Goal: Information Seeking & Learning: Learn about a topic

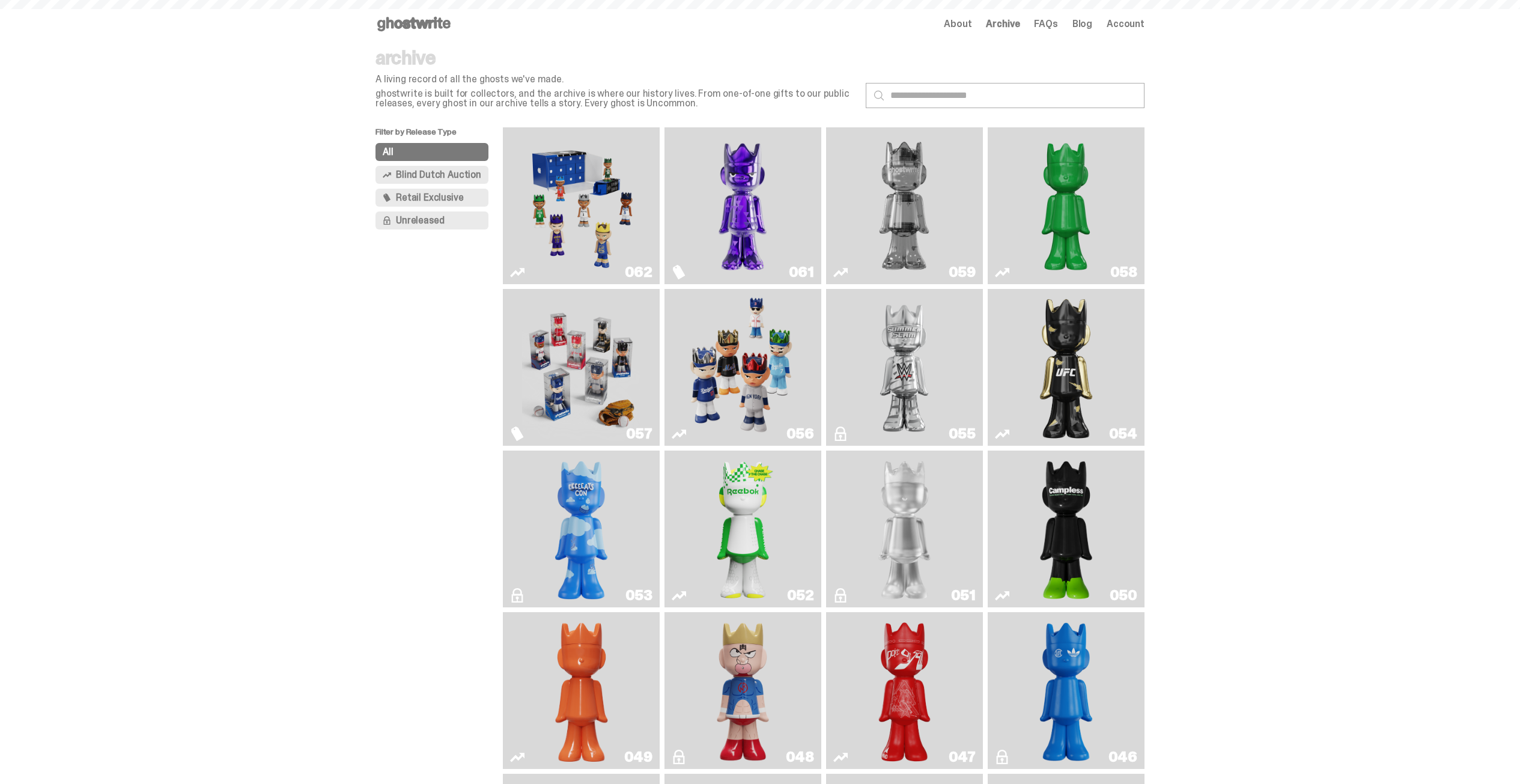
click at [430, 27] on use at bounding box center [414, 24] width 73 height 15
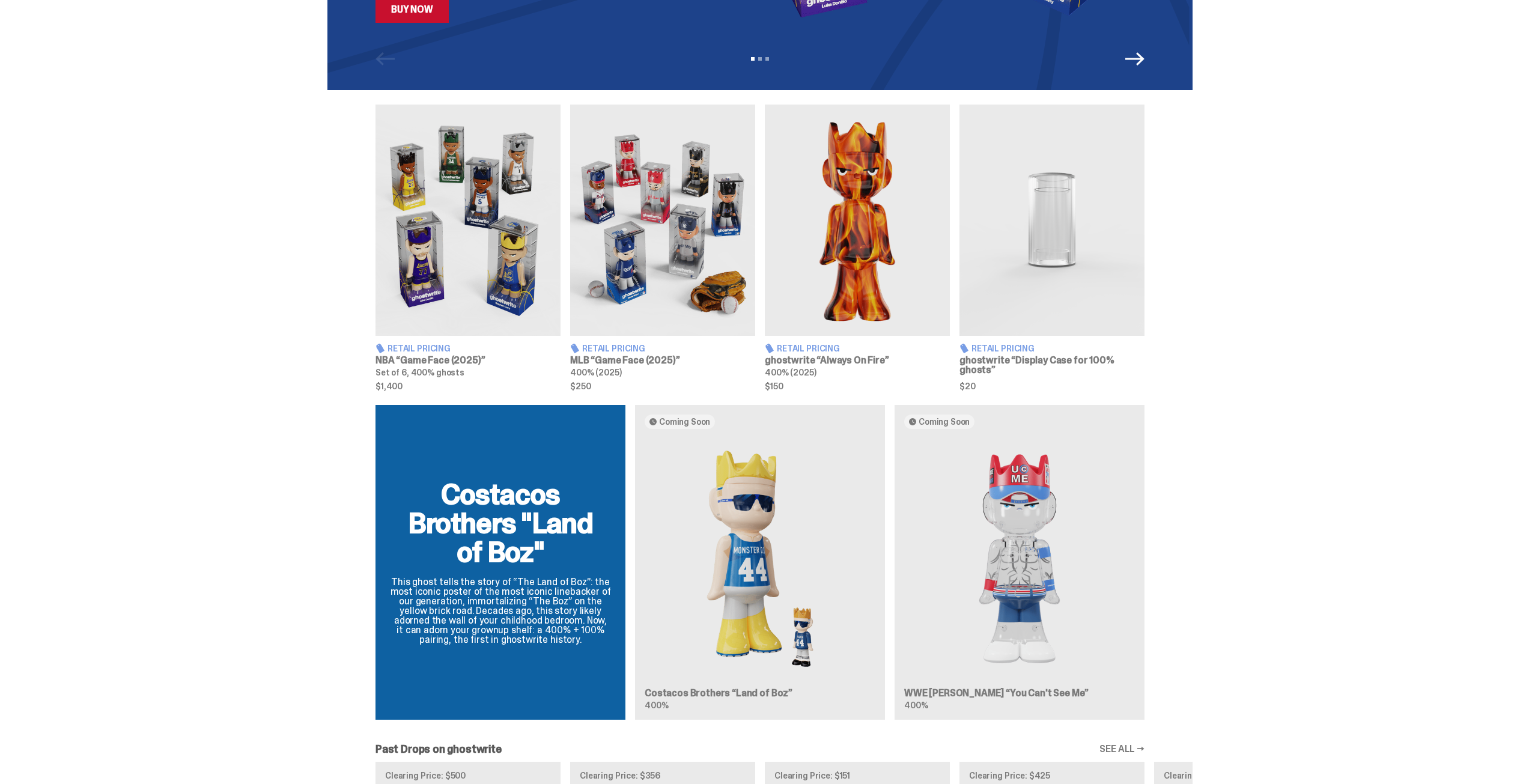
scroll to position [361, 0]
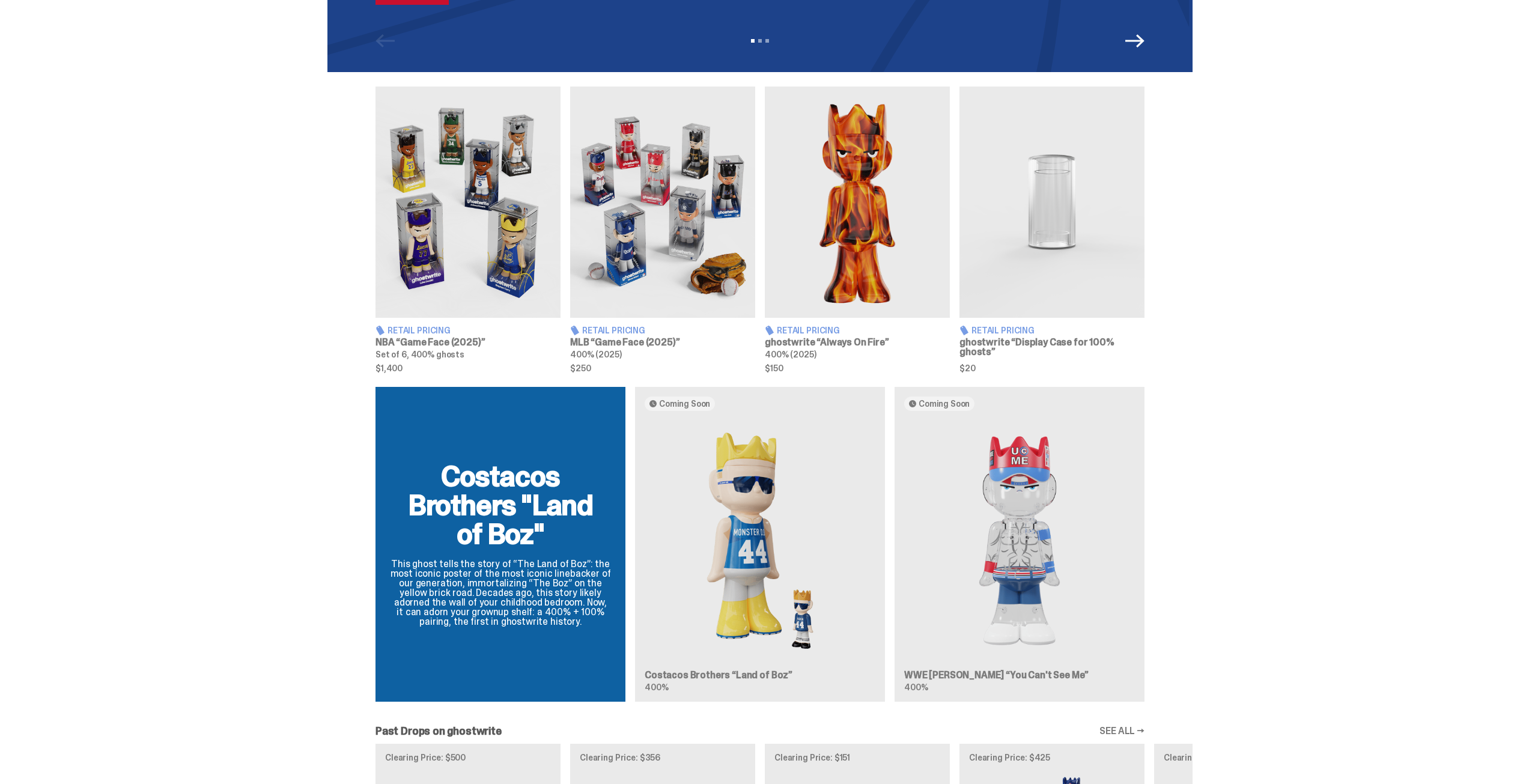
click at [680, 198] on img at bounding box center [662, 202] width 185 height 232
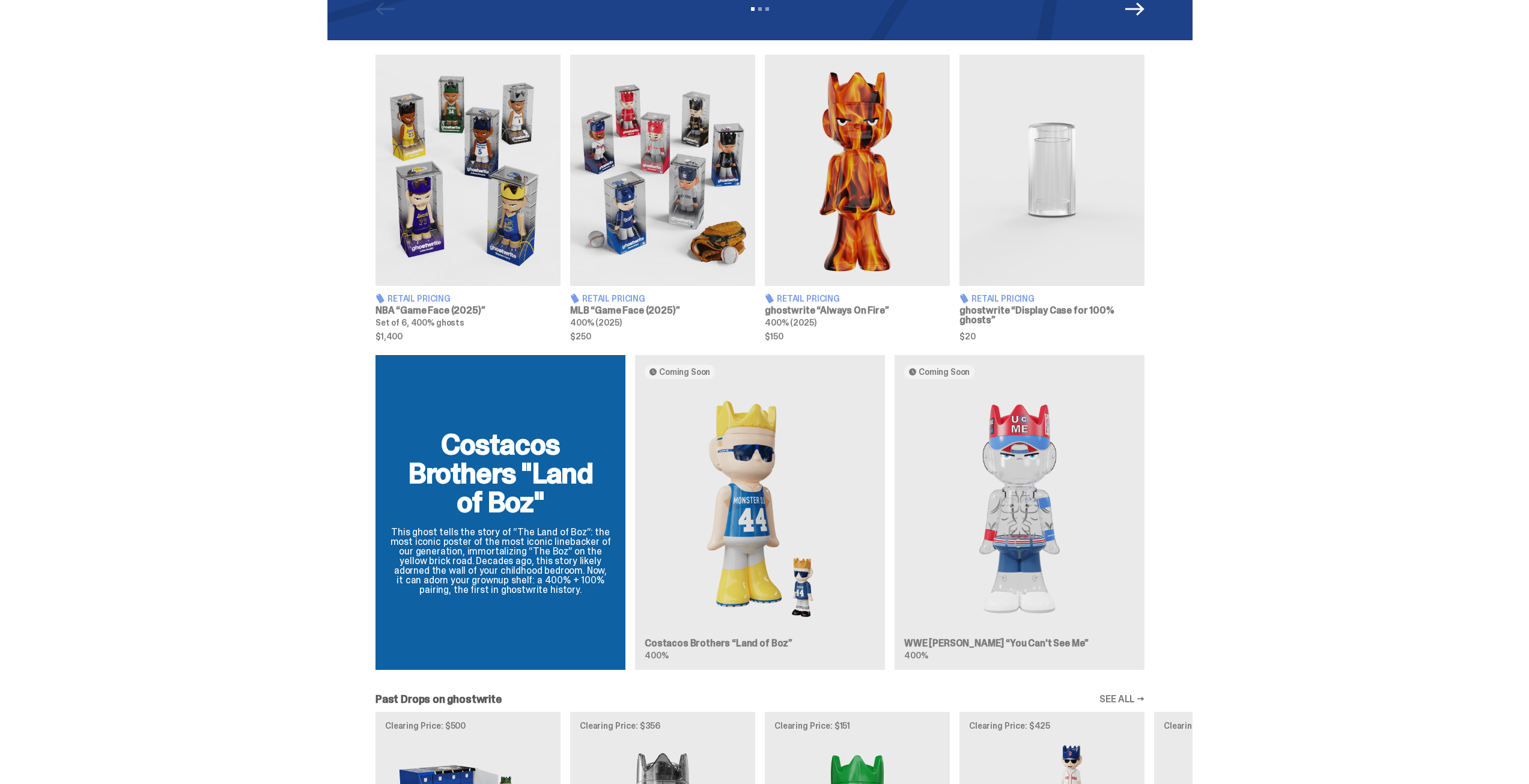
scroll to position [721, 0]
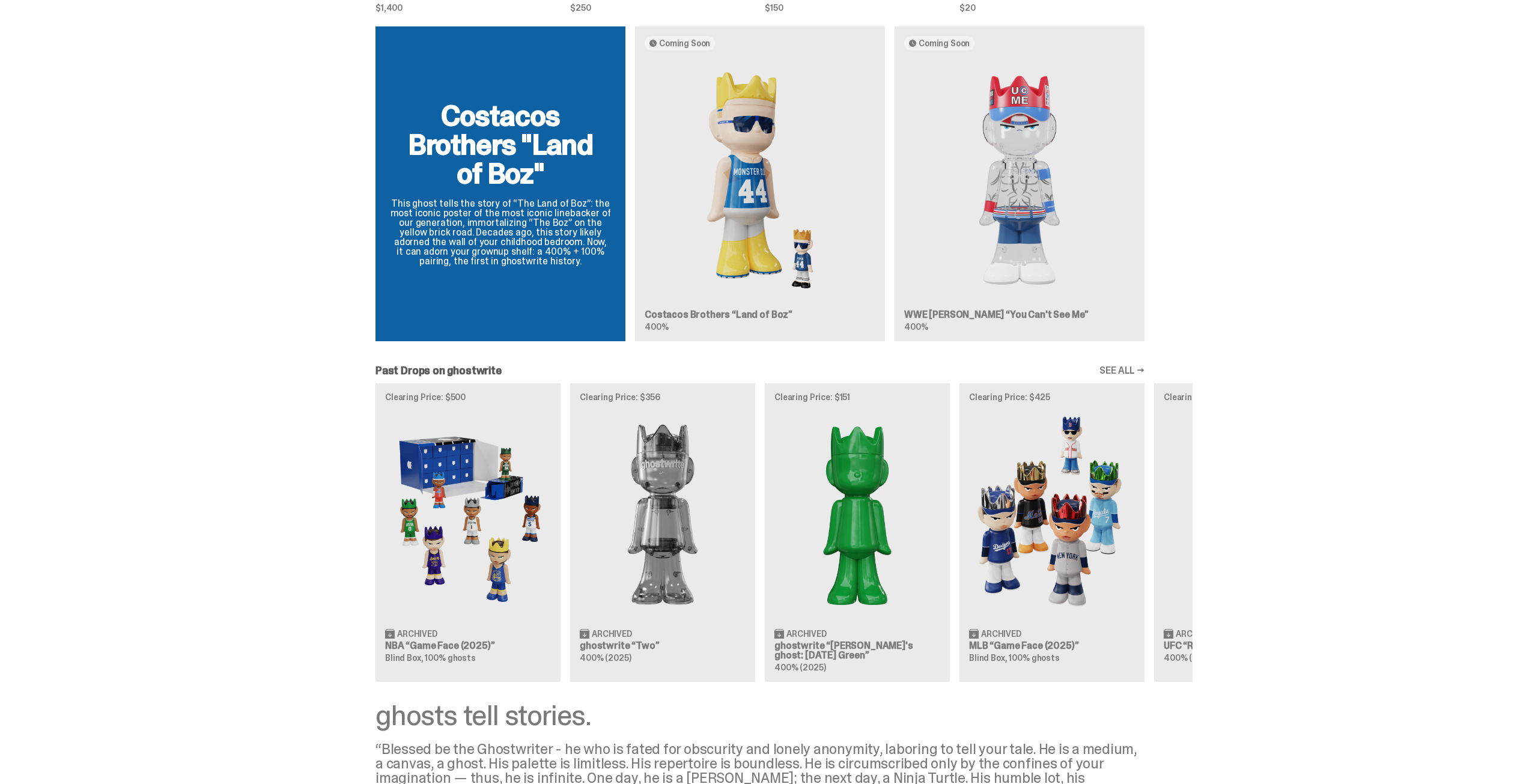
drag, startPoint x: 267, startPoint y: 429, endPoint x: 299, endPoint y: 519, distance: 95.5
click at [267, 429] on div "Past Drops on ghostwrite SEE ALL → Clearing Price: $500 Archived NBA “Game Face…" at bounding box center [760, 523] width 1520 height 316
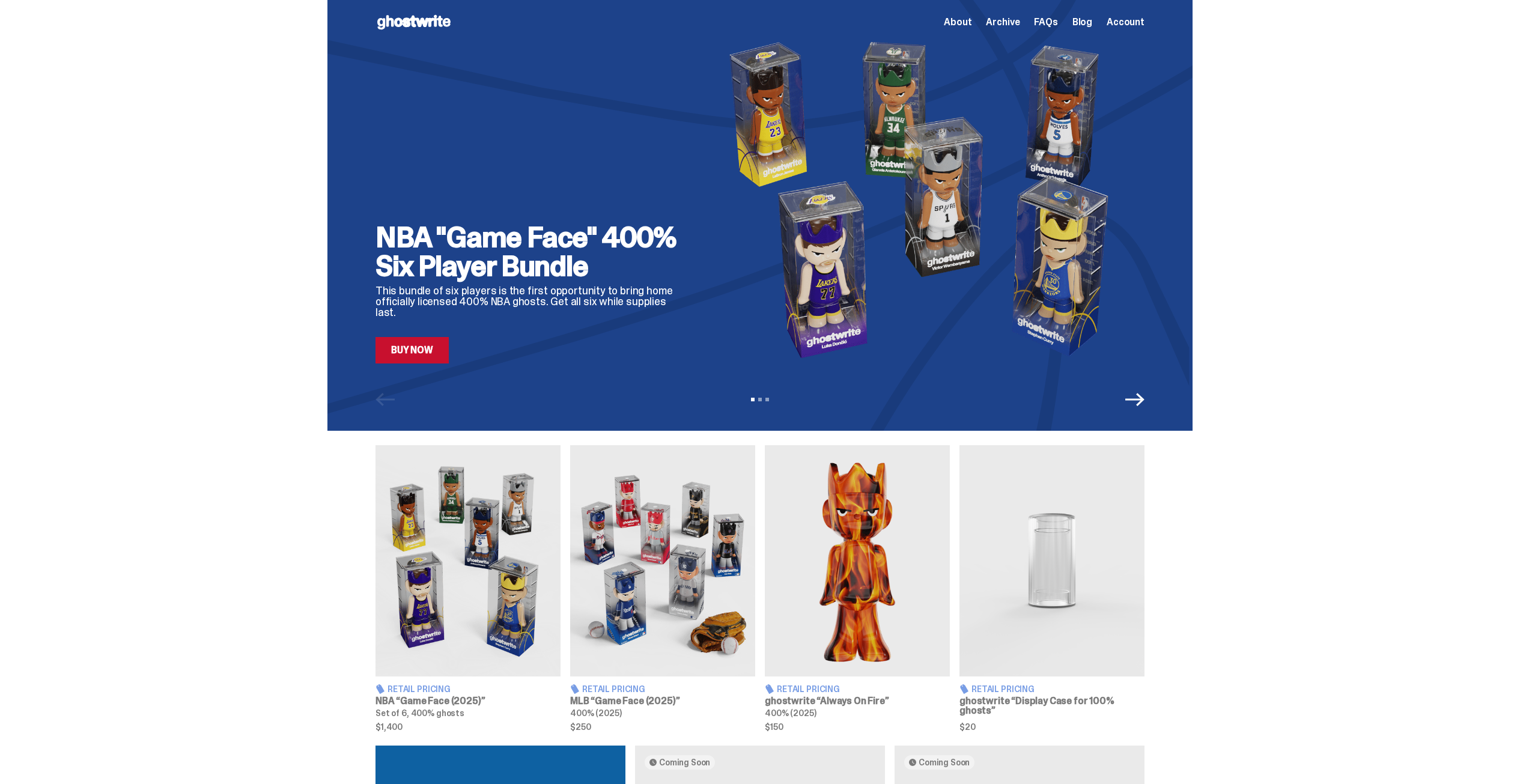
scroll to position [0, 0]
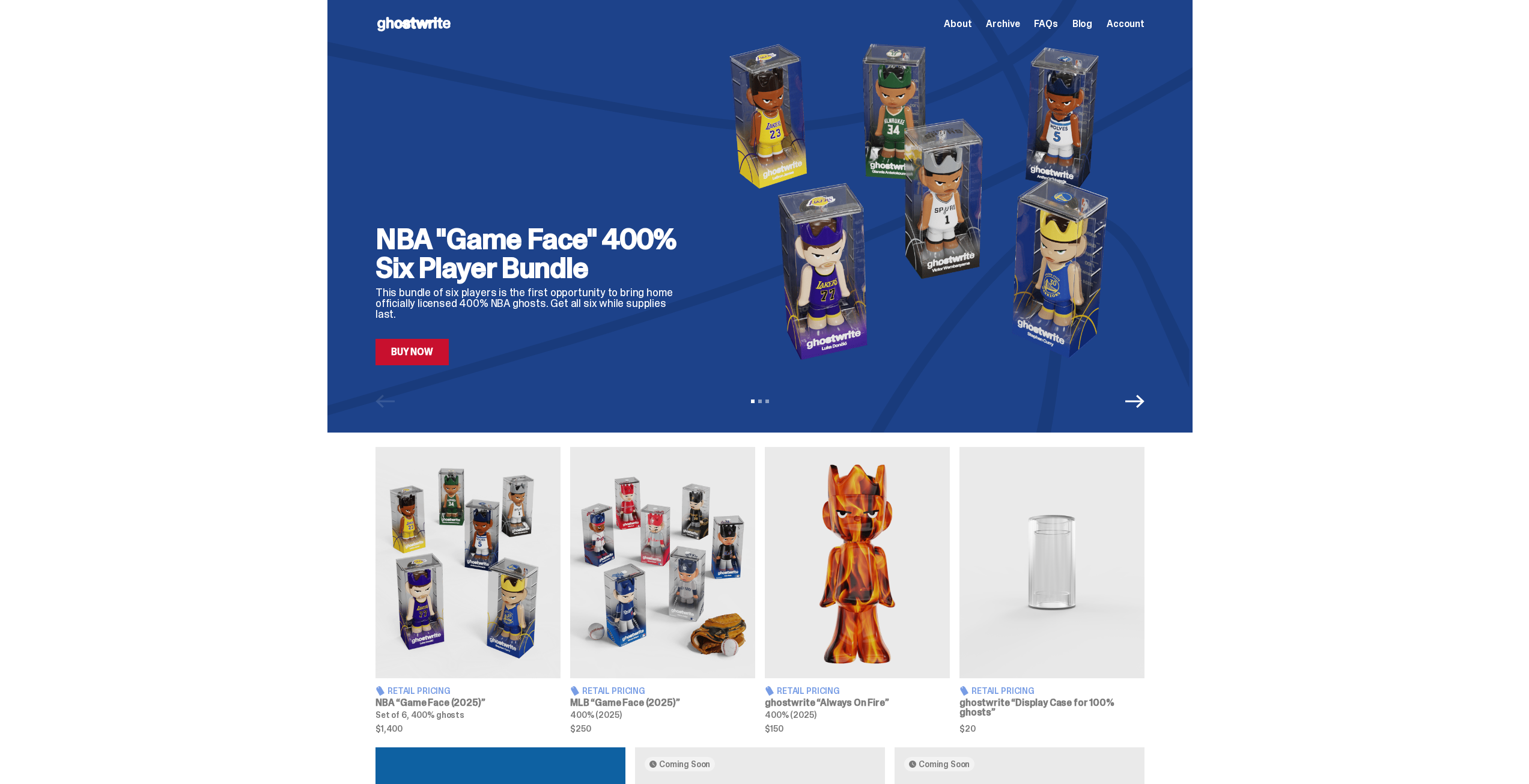
click at [1008, 29] on span "Archive" at bounding box center [1002, 24] width 34 height 10
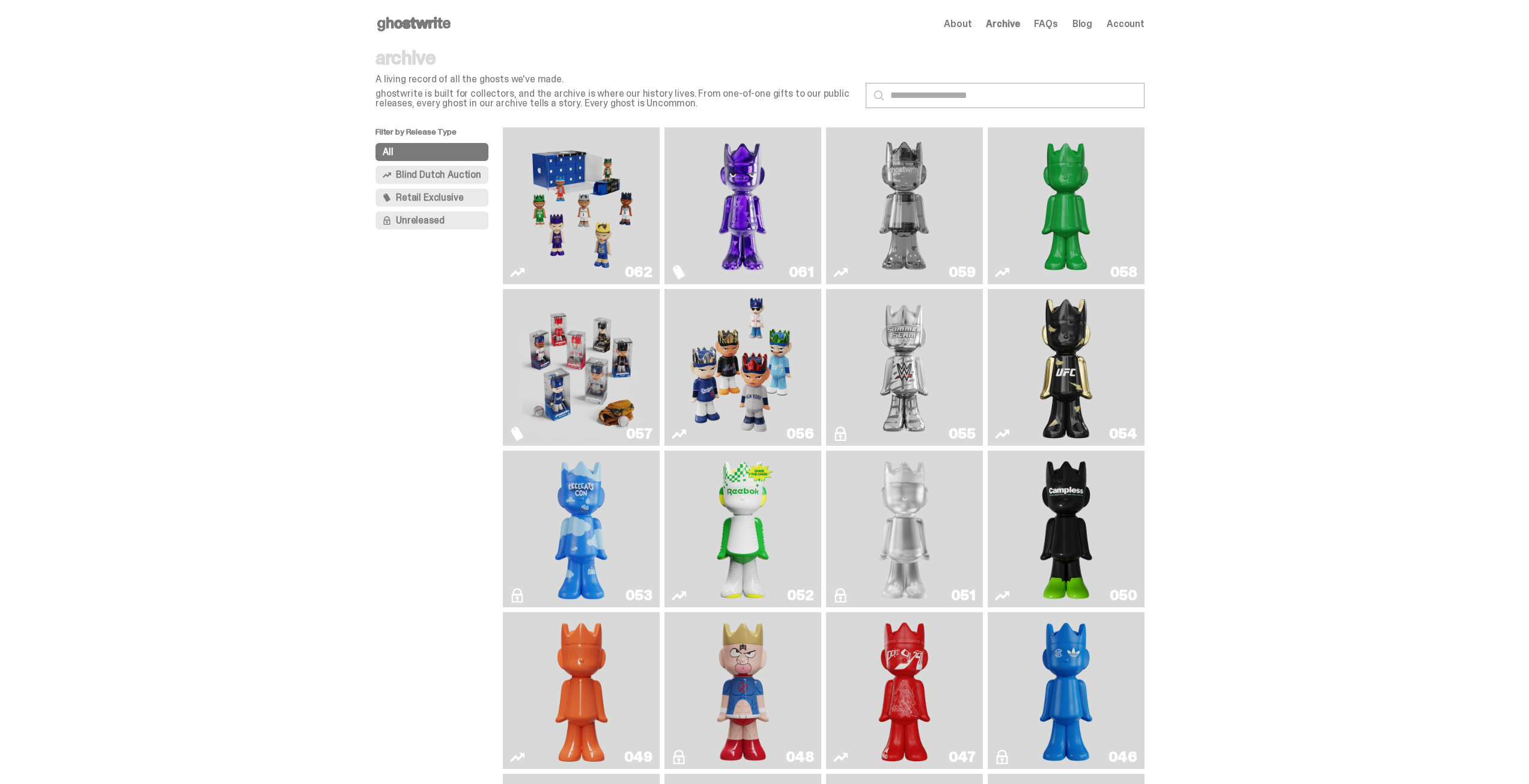
click at [744, 373] on img "Game Face (2025)" at bounding box center [743, 367] width 118 height 147
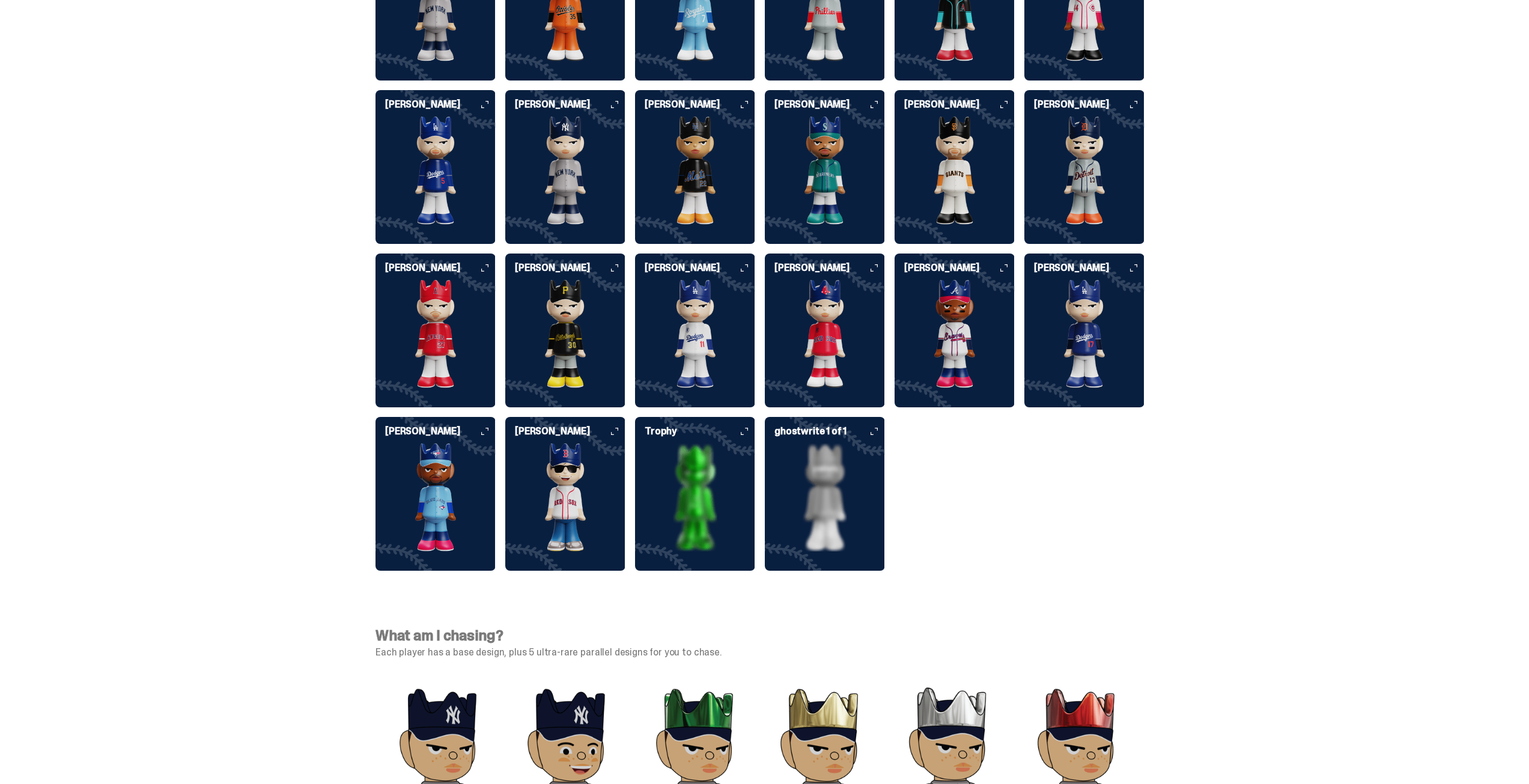
scroll to position [3124, 0]
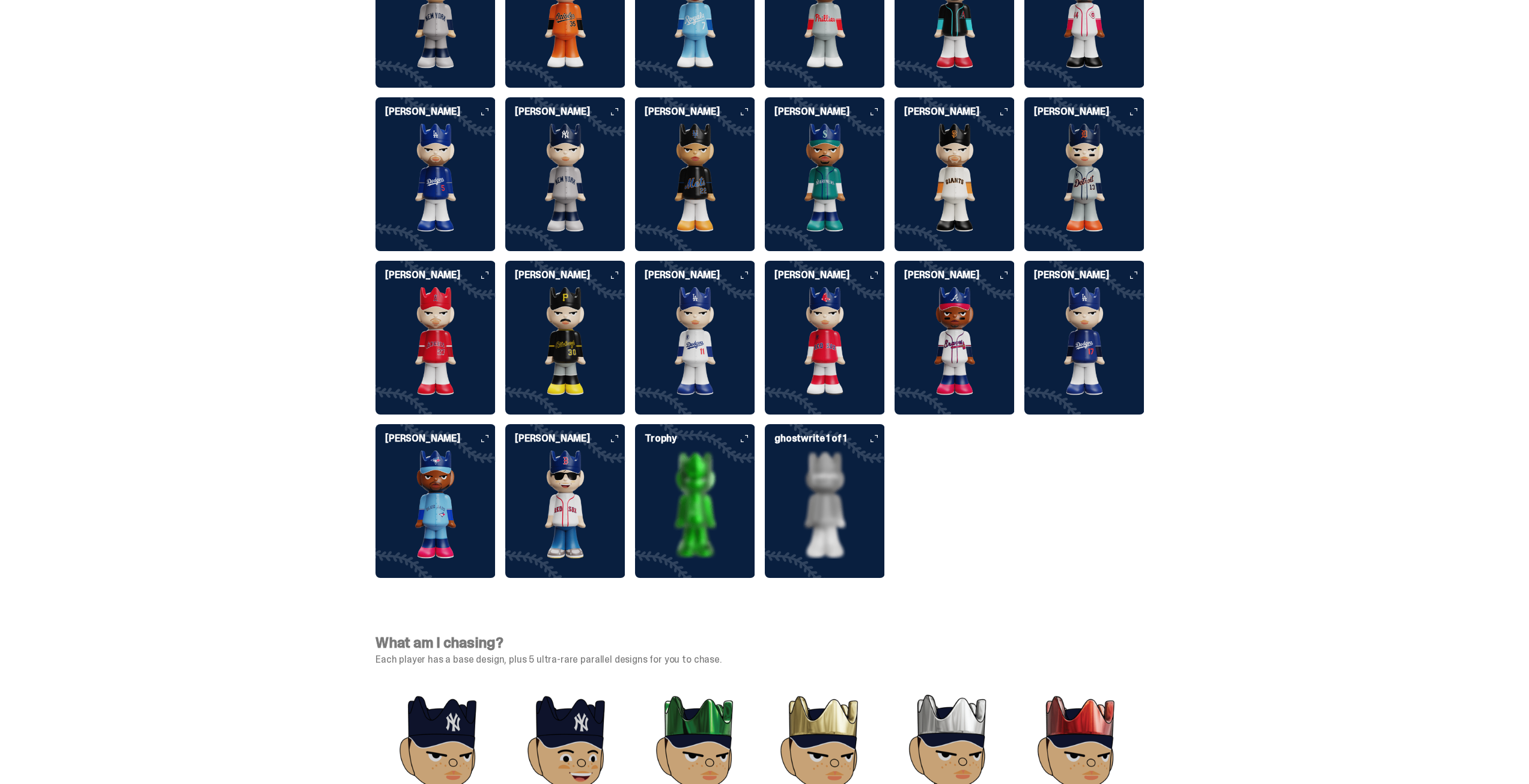
click at [877, 435] on icon at bounding box center [875, 439] width 7 height 7
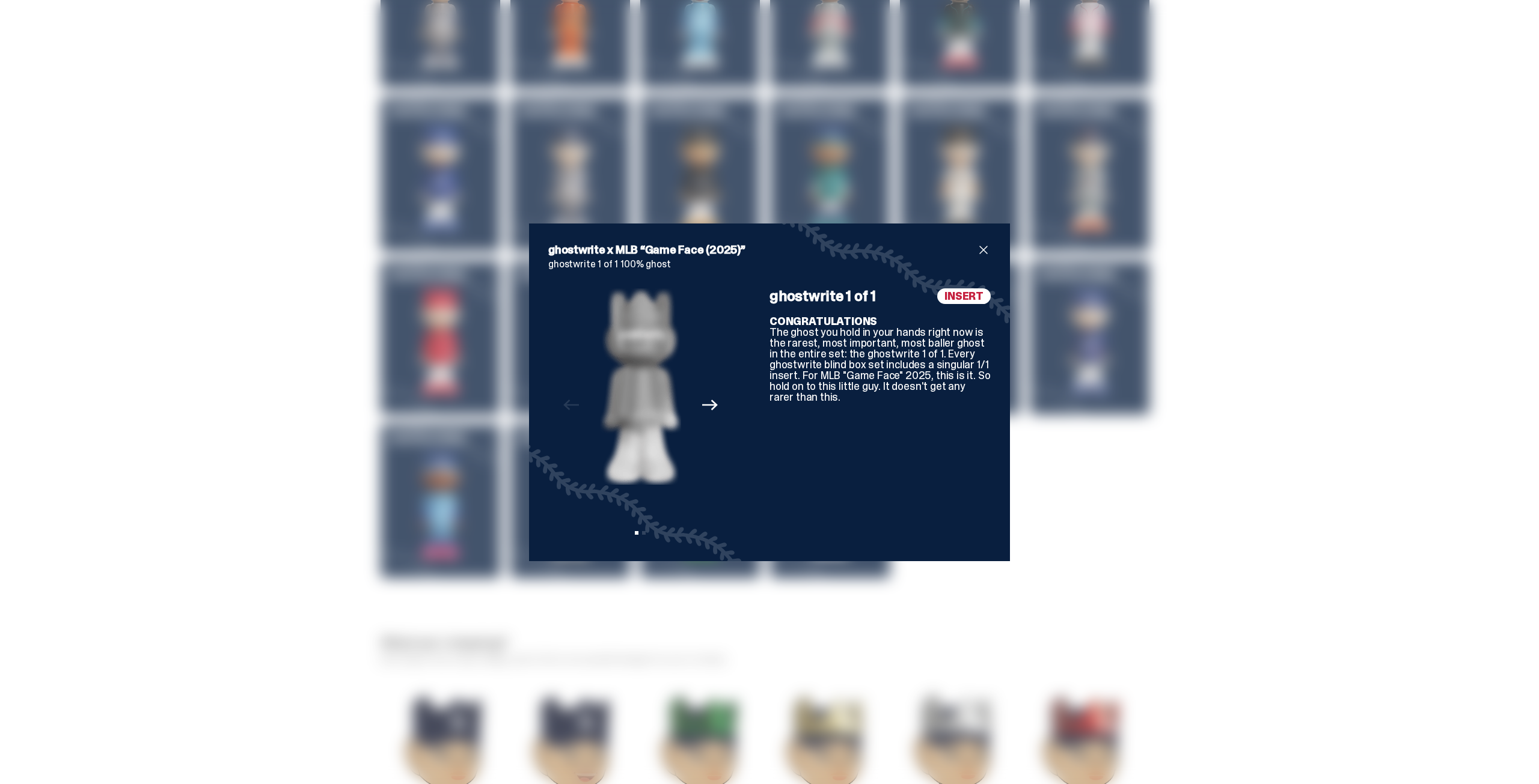
click at [704, 406] on icon "Next" at bounding box center [710, 405] width 16 height 16
click at [708, 398] on div "Previous Next View slide 1 View slide 2" at bounding box center [641, 415] width 185 height 254
drag, startPoint x: 569, startPoint y: 403, endPoint x: 577, endPoint y: 403, distance: 8.0
click at [569, 402] on icon "Previous" at bounding box center [571, 405] width 16 height 16
click at [981, 249] on span "close" at bounding box center [984, 250] width 15 height 15
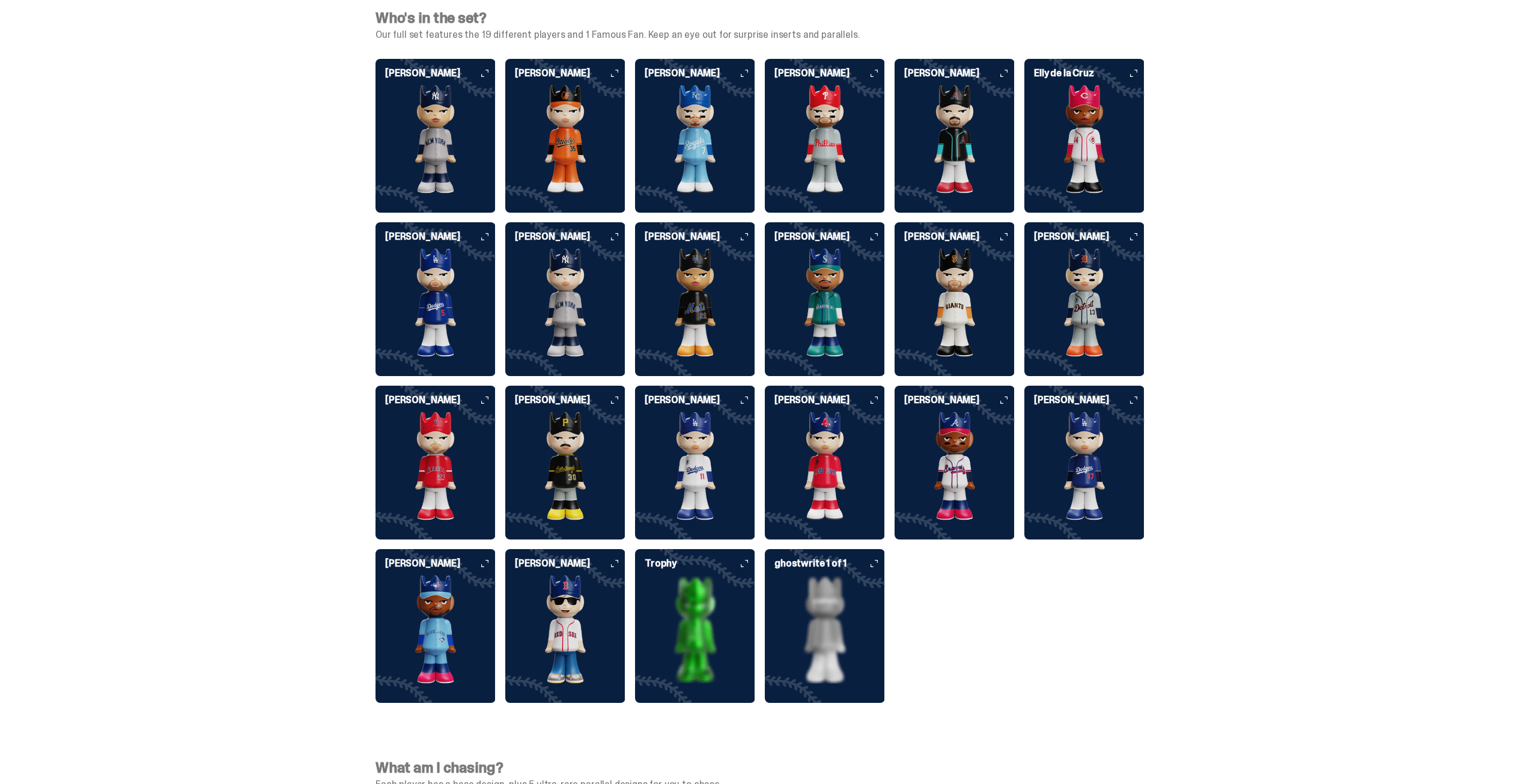
scroll to position [3004, 0]
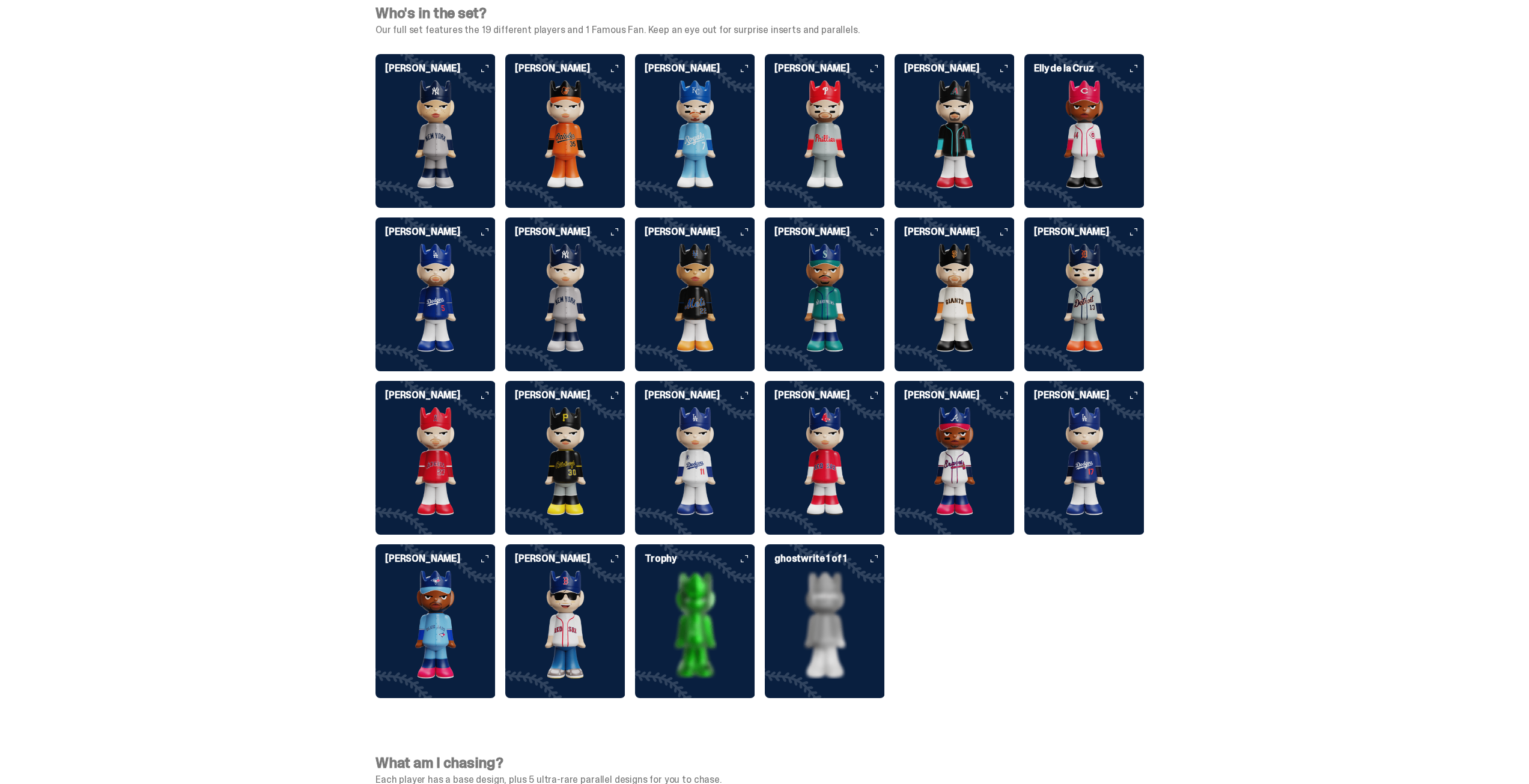
click at [689, 595] on img at bounding box center [695, 625] width 120 height 108
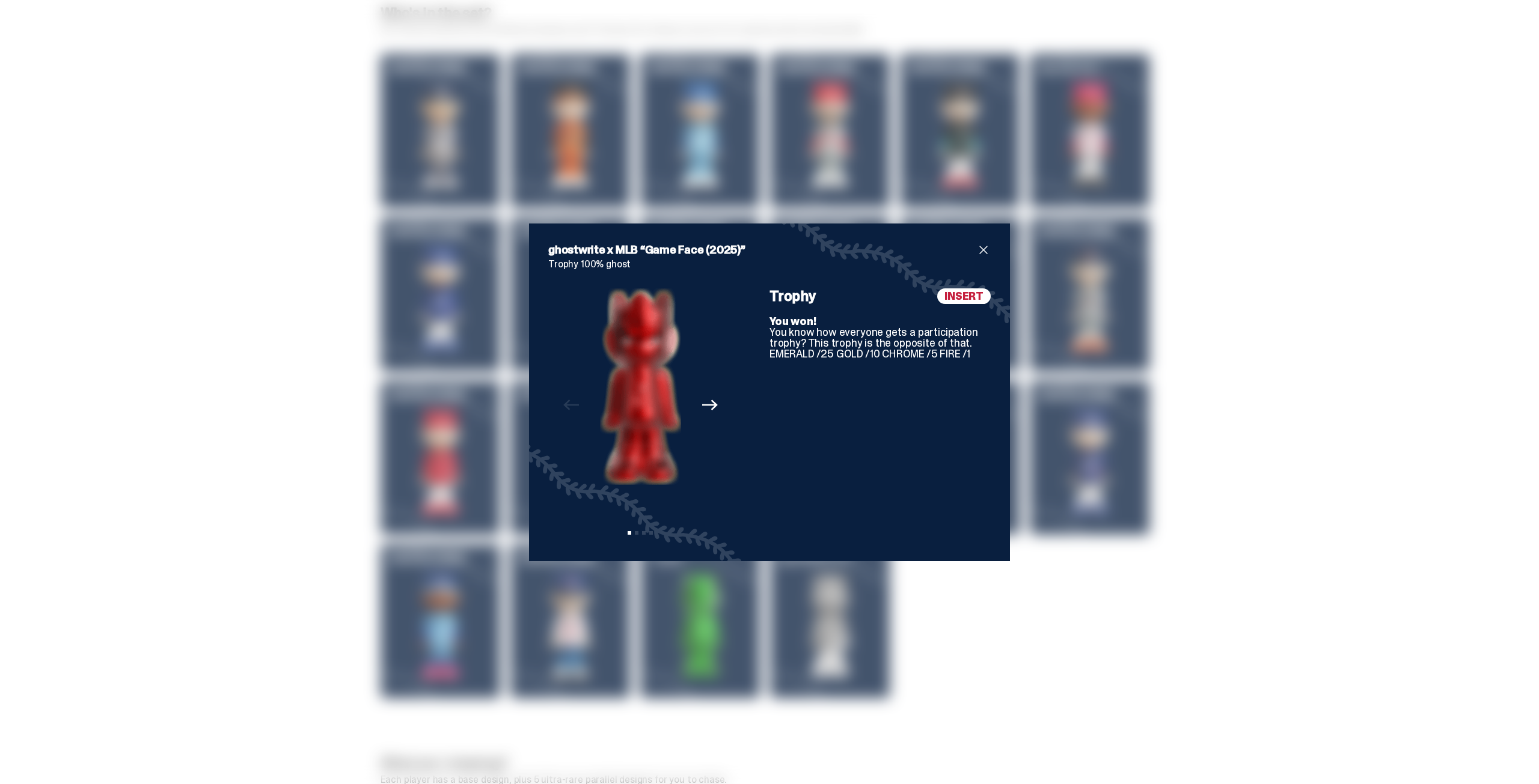
click at [706, 406] on icon "Next" at bounding box center [710, 405] width 16 height 16
click at [705, 406] on icon "Next" at bounding box center [710, 406] width 16 height 11
click at [987, 248] on div "ghostwrite x MLB “Game Face (2025)” Trophy 100% ghost Previous Next View slide …" at bounding box center [769, 392] width 481 height 338
click at [982, 250] on span "close" at bounding box center [984, 250] width 15 height 15
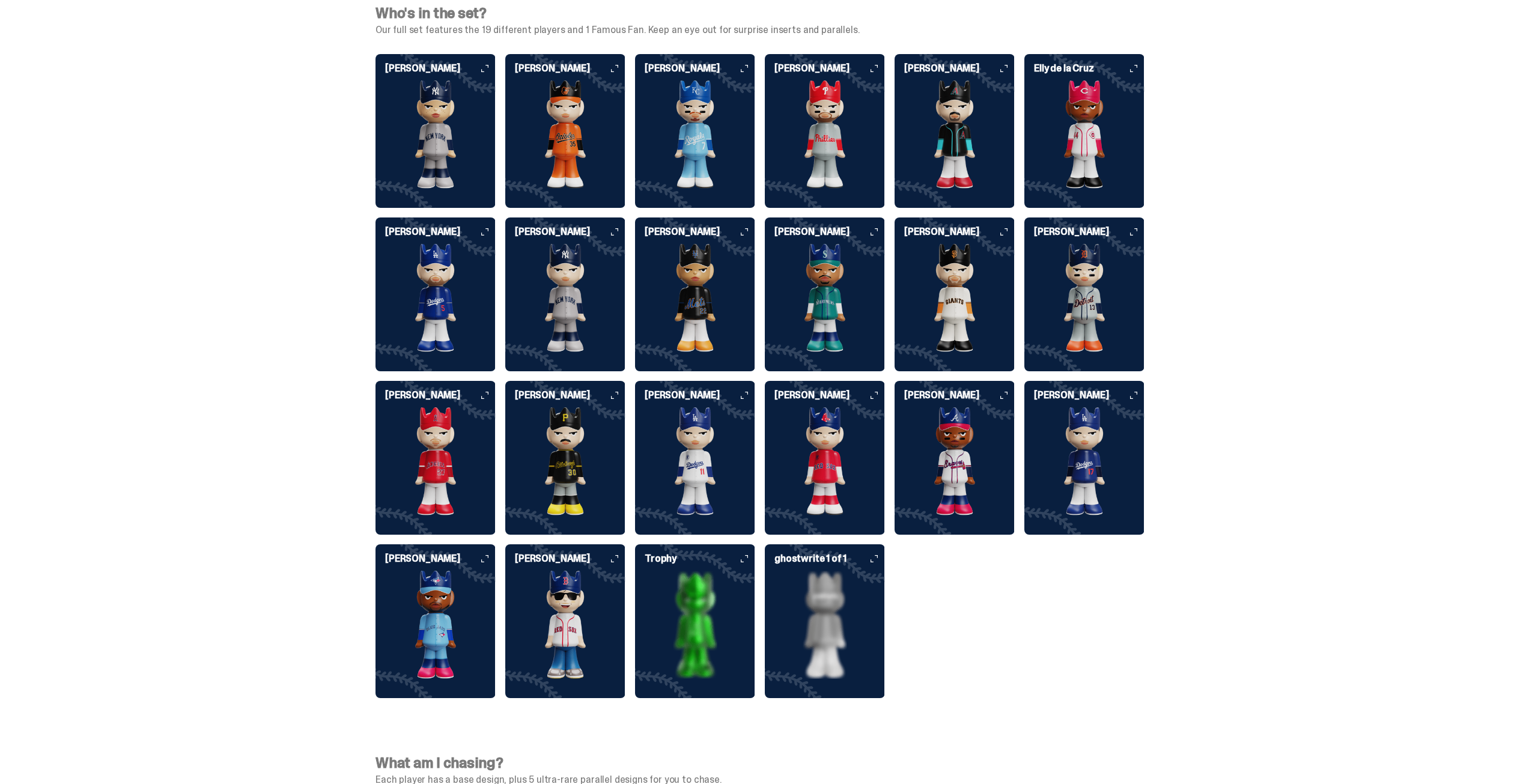
click at [703, 571] on img at bounding box center [695, 625] width 120 height 108
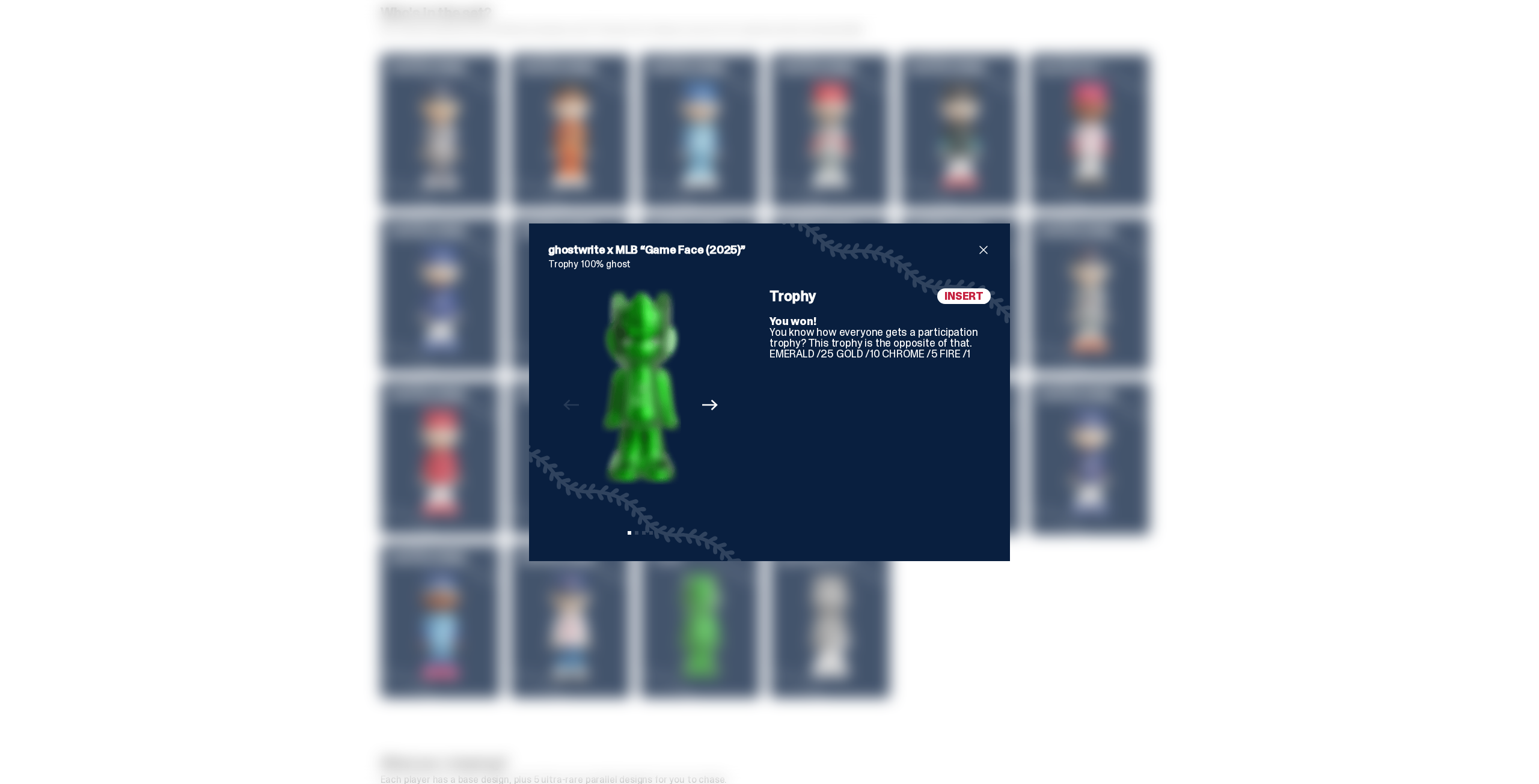
click at [981, 247] on span "close" at bounding box center [984, 250] width 15 height 15
